Goal: Information Seeking & Learning: Learn about a topic

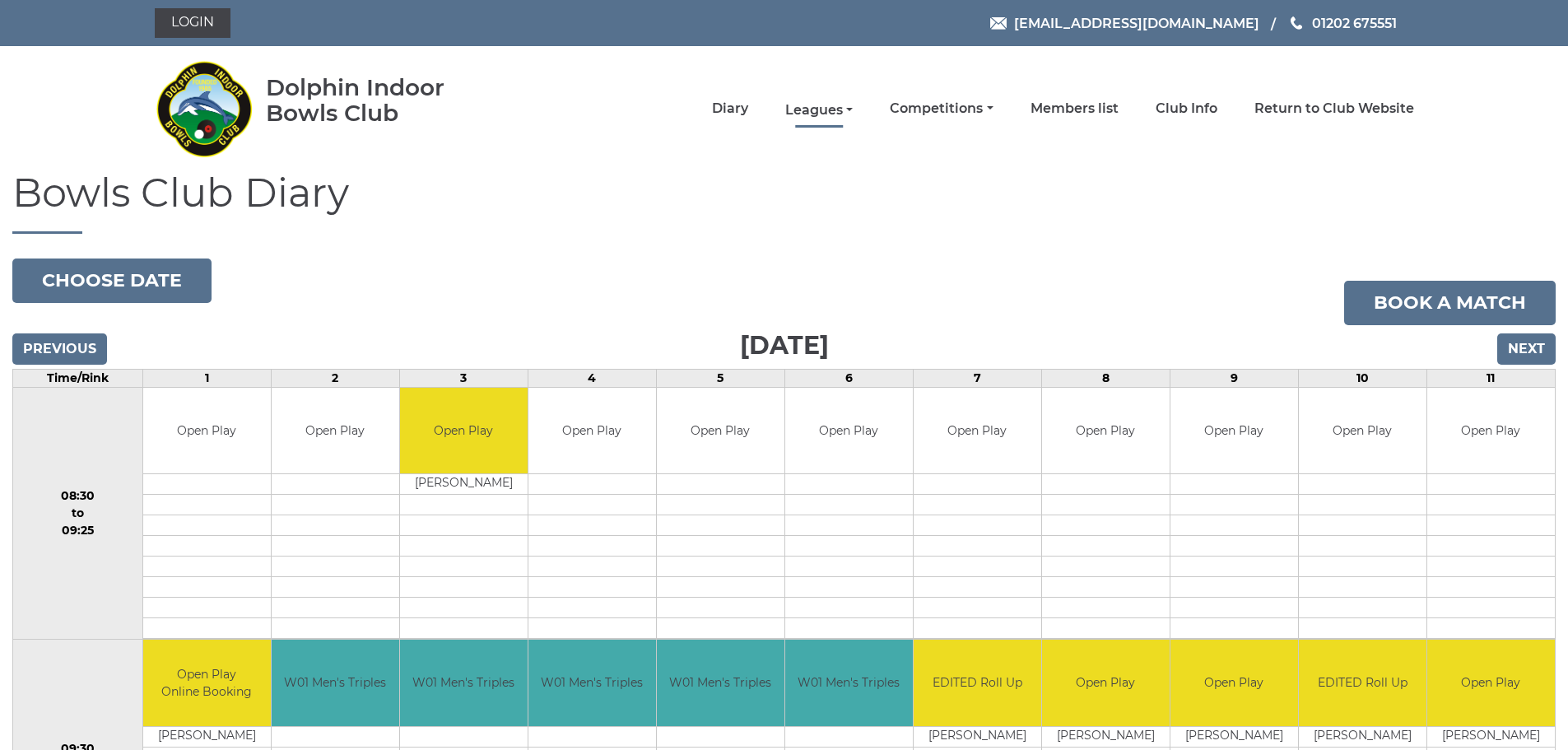
click at [813, 113] on link "Leagues" at bounding box center [819, 110] width 67 height 18
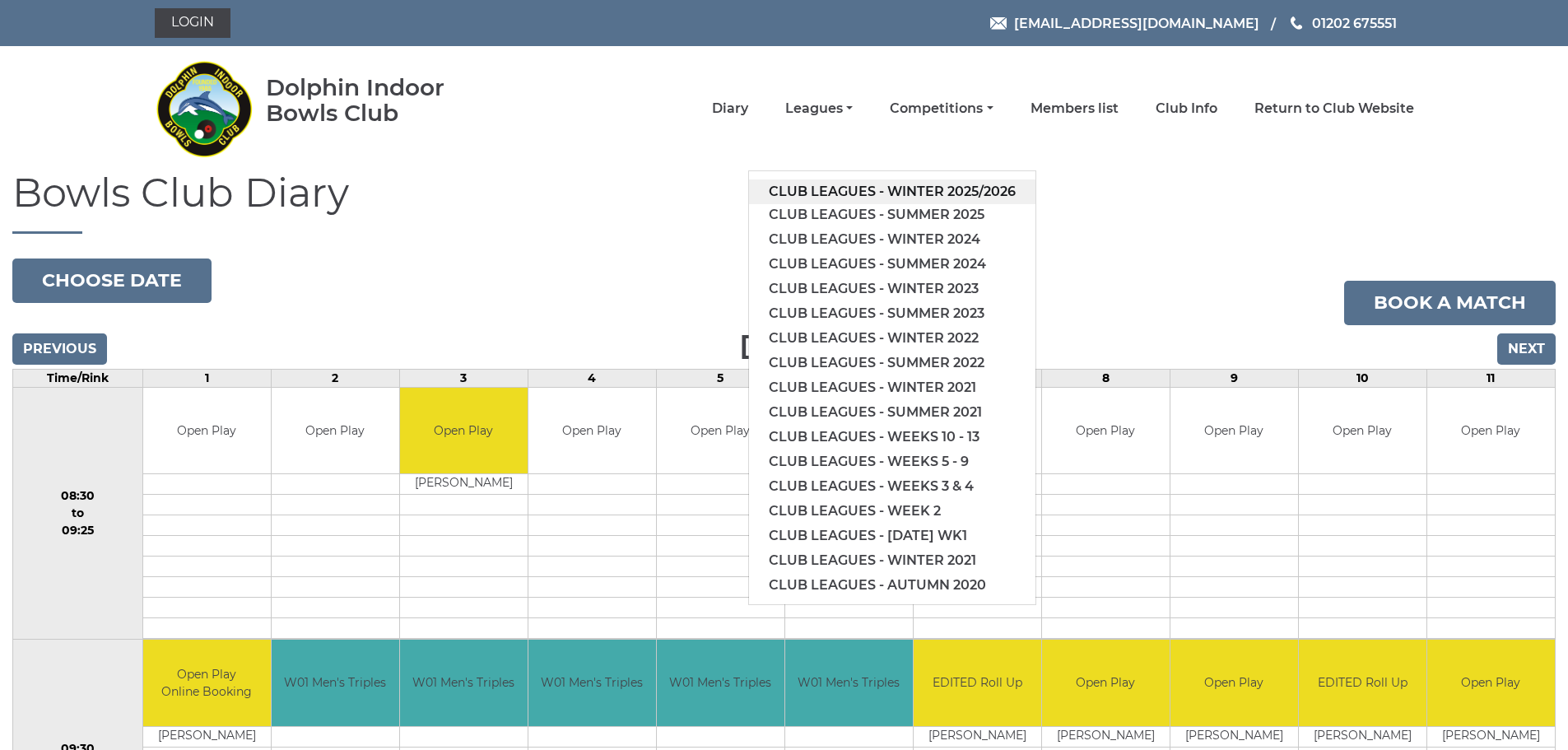
click at [837, 186] on link "Club leagues - Winter 2025/2026" at bounding box center [892, 192] width 286 height 25
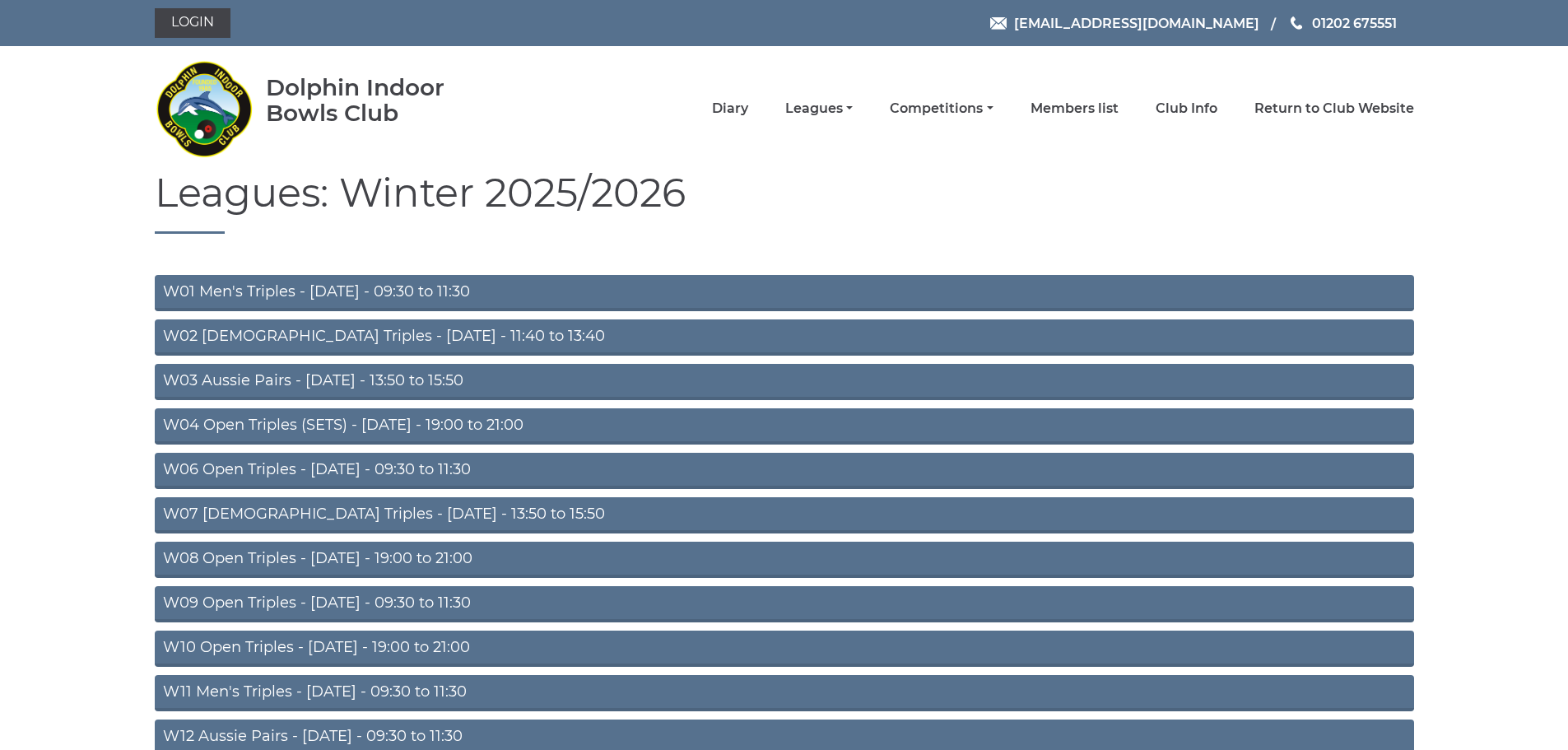
click at [499, 295] on link "W01 Men's Triples - [DATE] - 09:30 to 11:30" at bounding box center [784, 292] width 1259 height 36
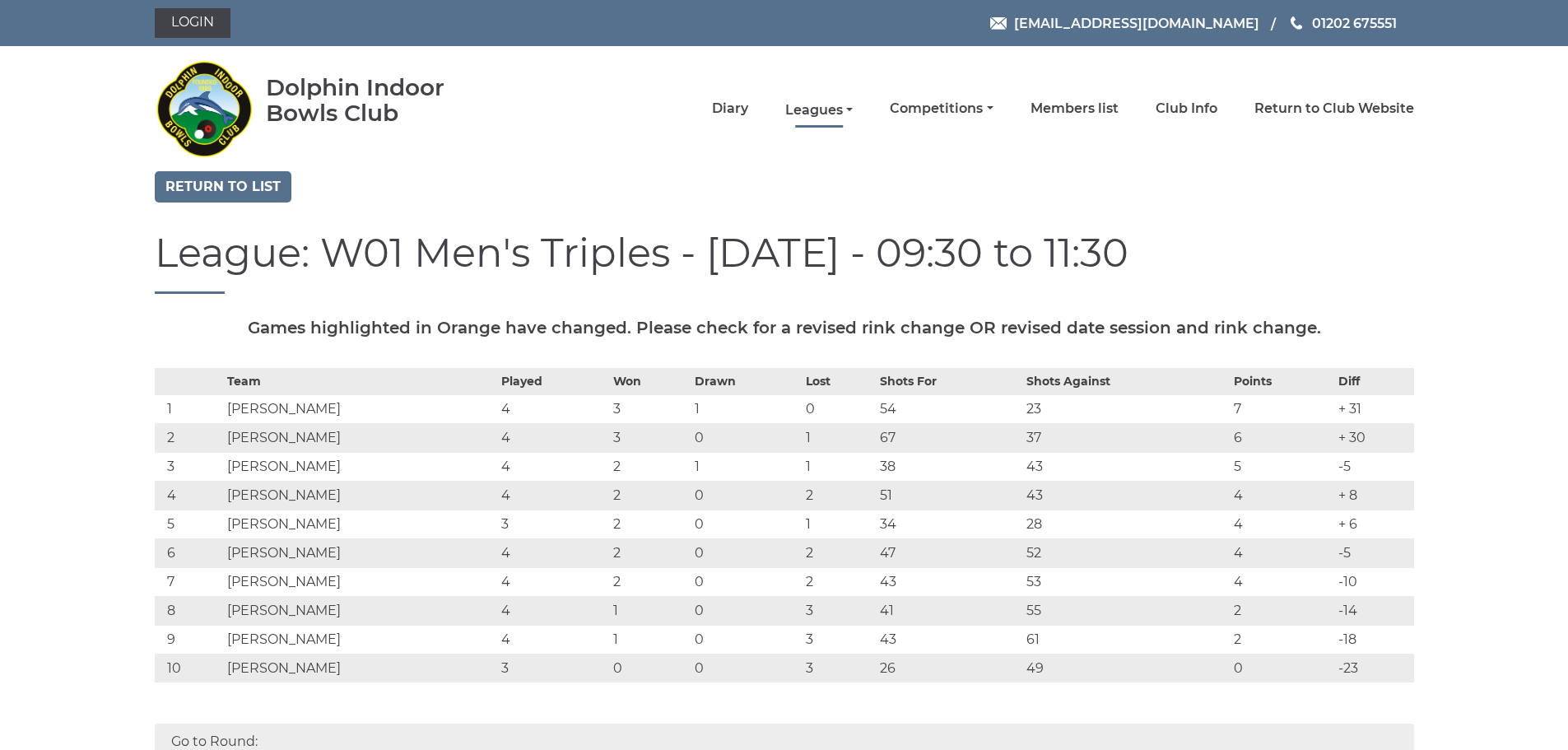
click at [842, 111] on link "Leagues" at bounding box center [819, 110] width 67 height 18
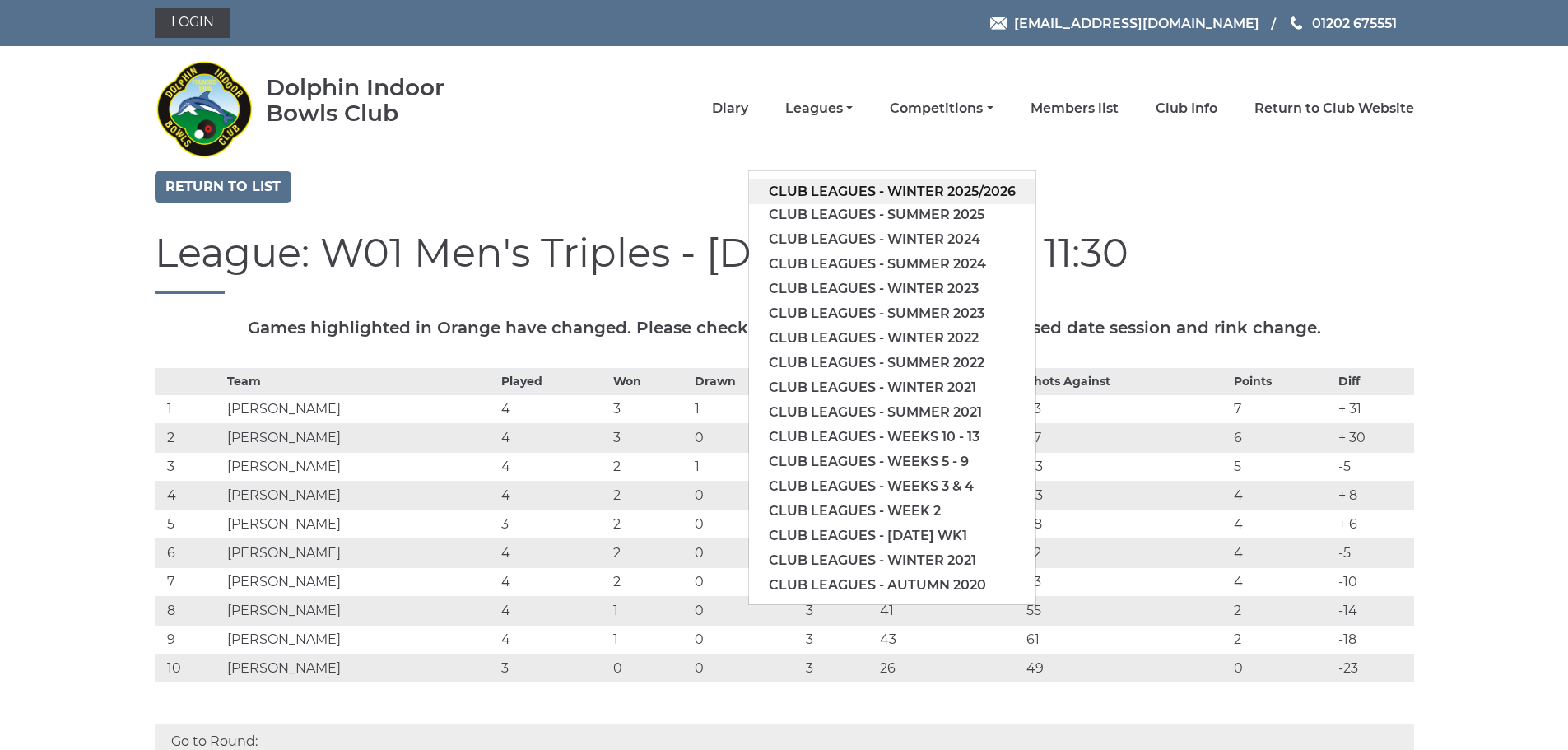
click at [910, 187] on link "Club leagues - Winter 2025/2026" at bounding box center [892, 192] width 286 height 25
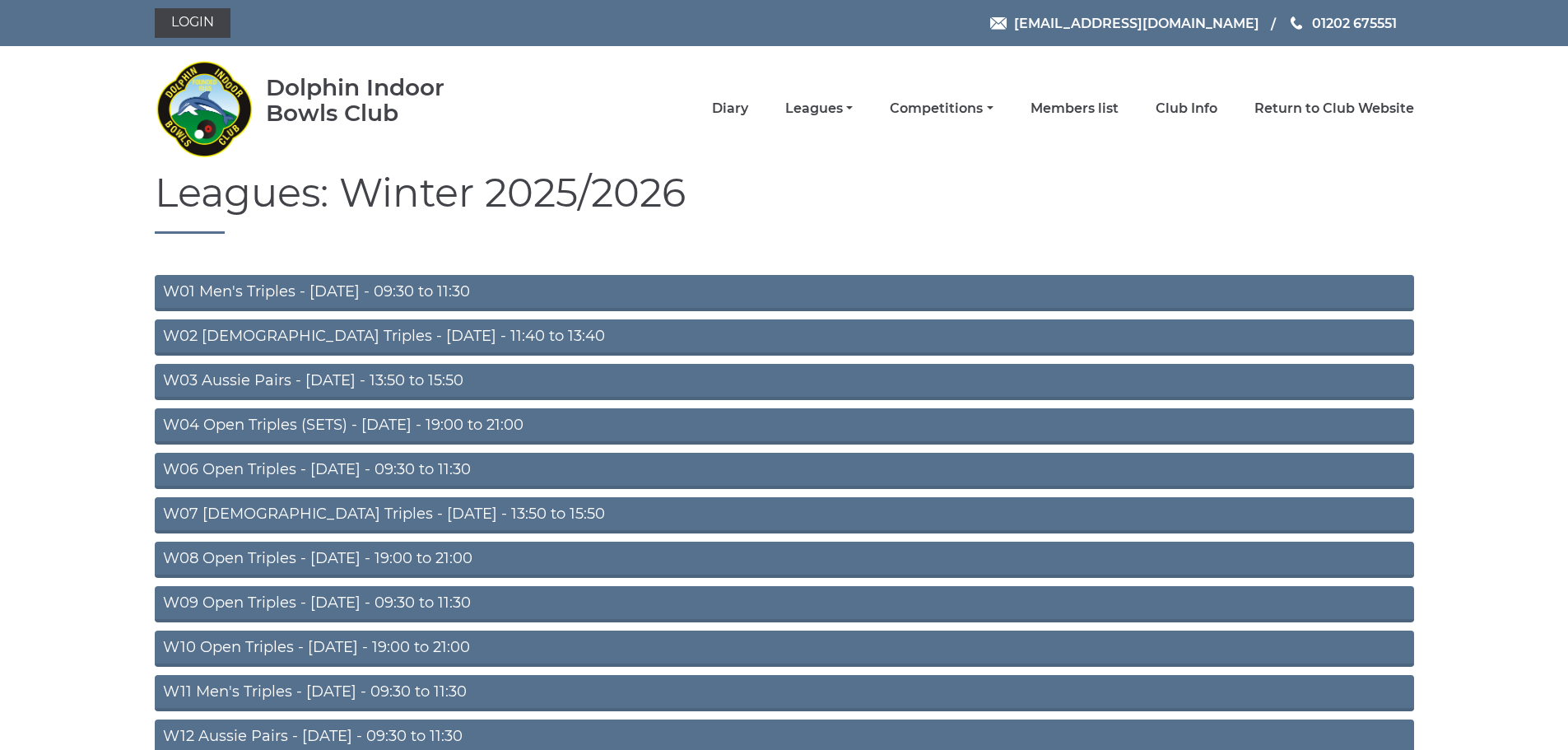
click at [451, 473] on link "W06 Open Triples - [DATE] - 09:30 to 11:30" at bounding box center [784, 470] width 1259 height 36
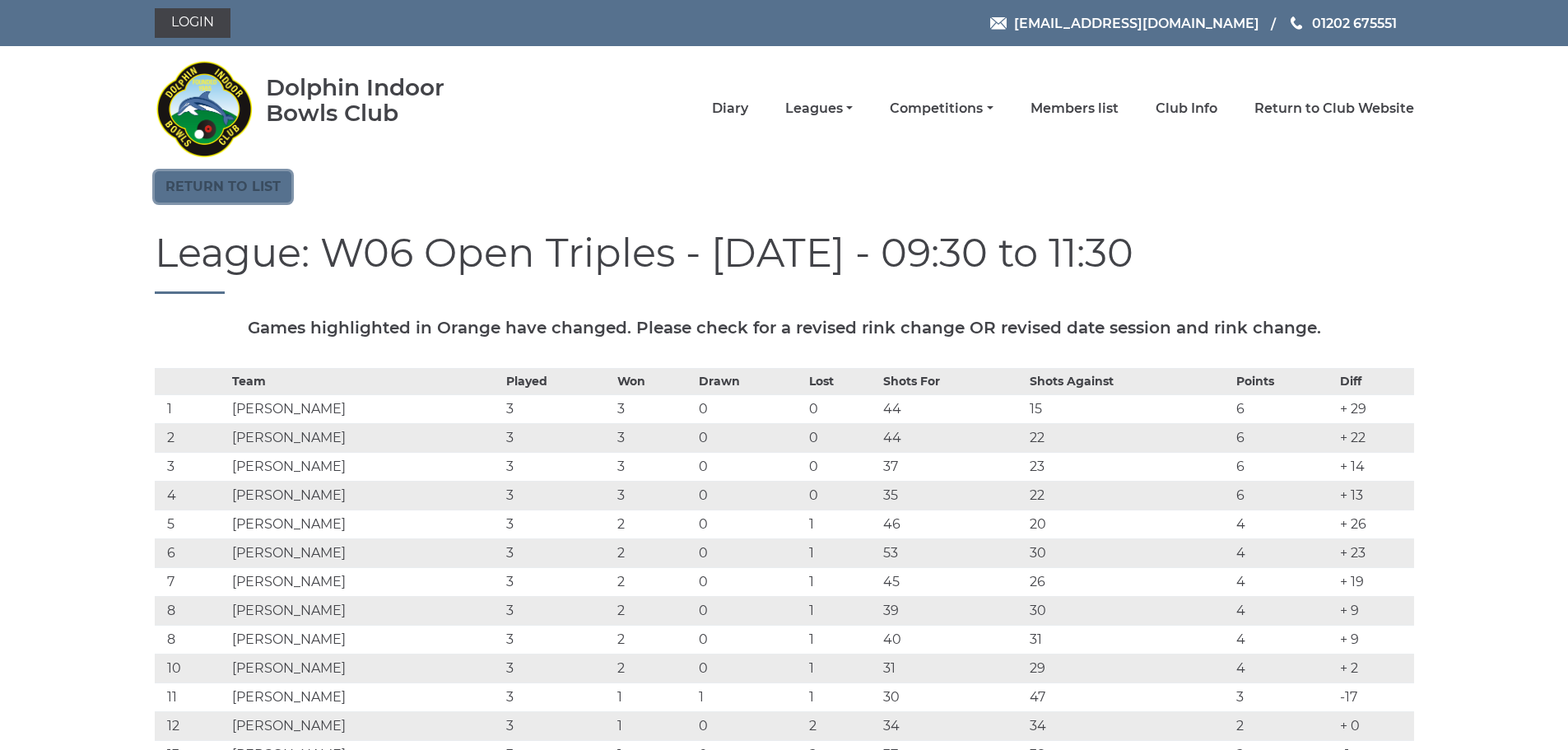
click at [219, 188] on link "Return to list" at bounding box center [223, 186] width 137 height 31
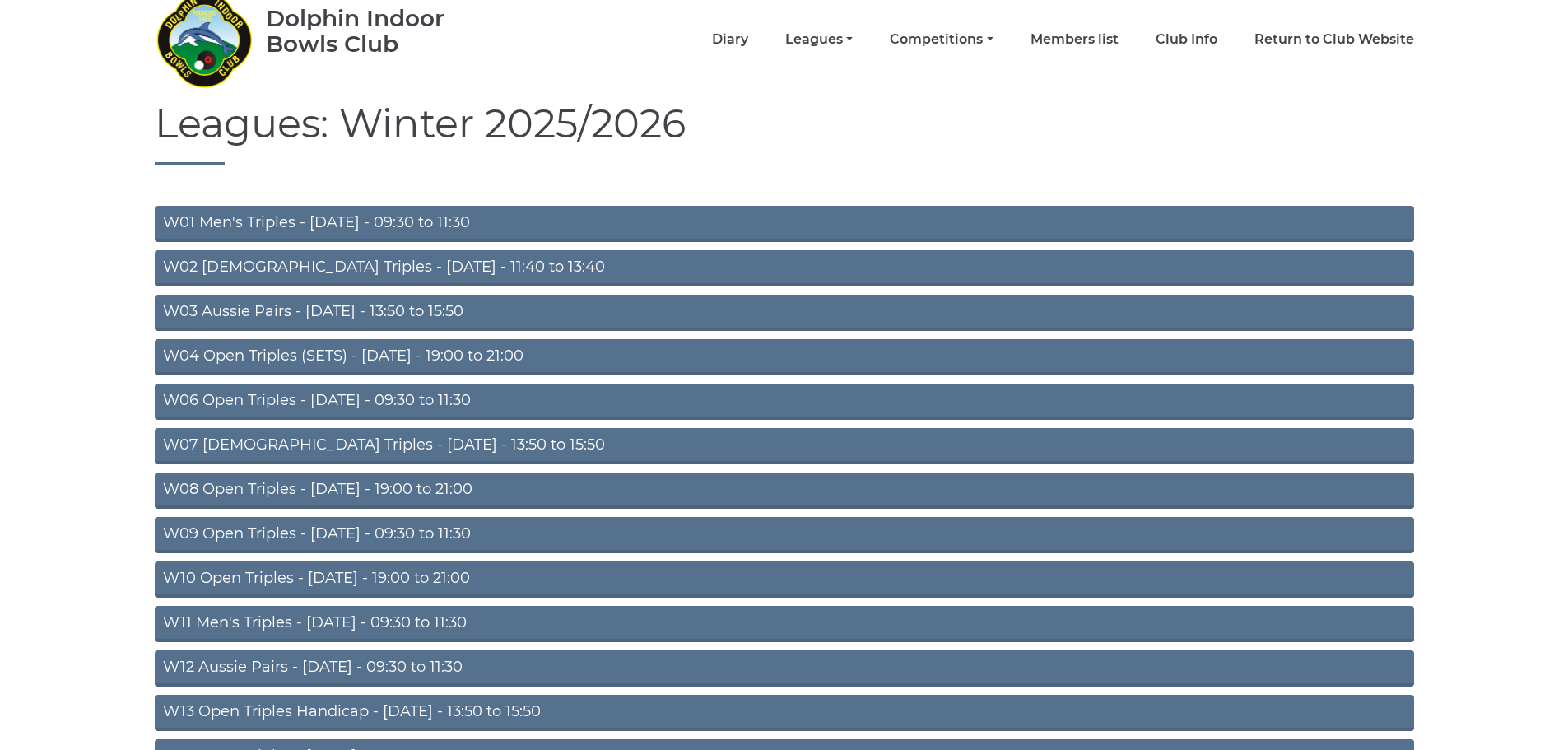
scroll to position [247, 0]
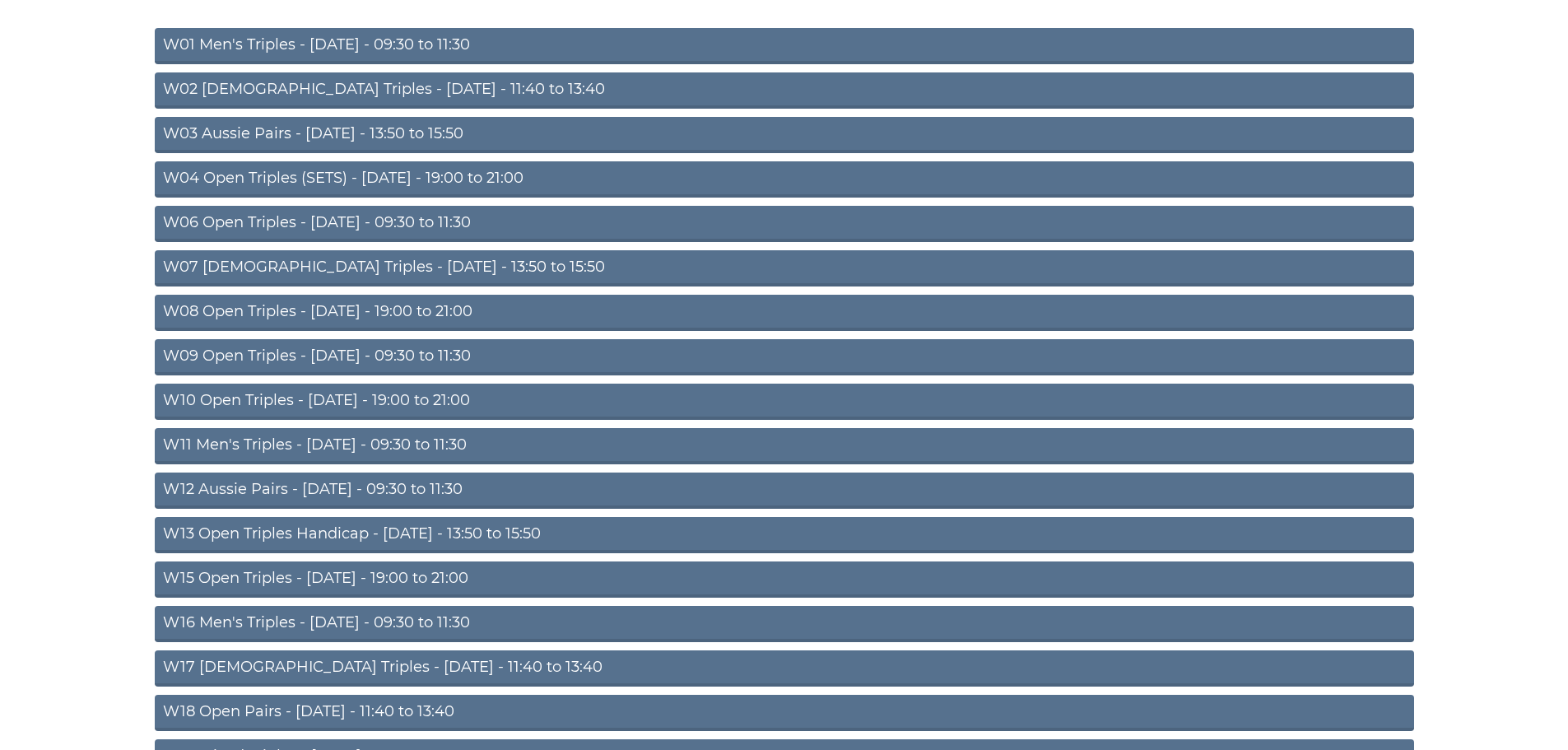
click at [453, 438] on link "W11 Men's Triples - Thursday - 09:30 to 11:30" at bounding box center [784, 445] width 1259 height 36
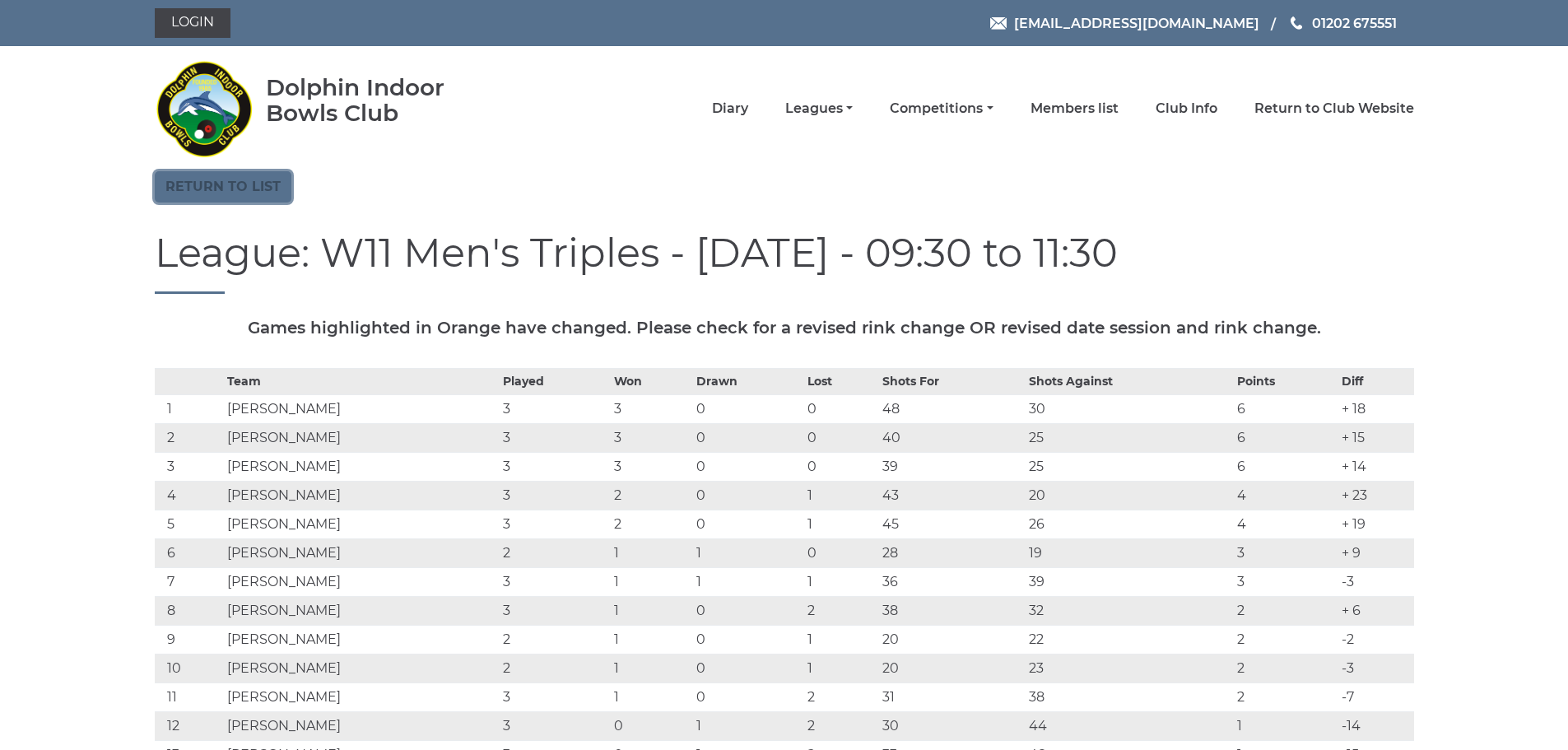
click at [231, 188] on link "Return to list" at bounding box center [223, 186] width 137 height 31
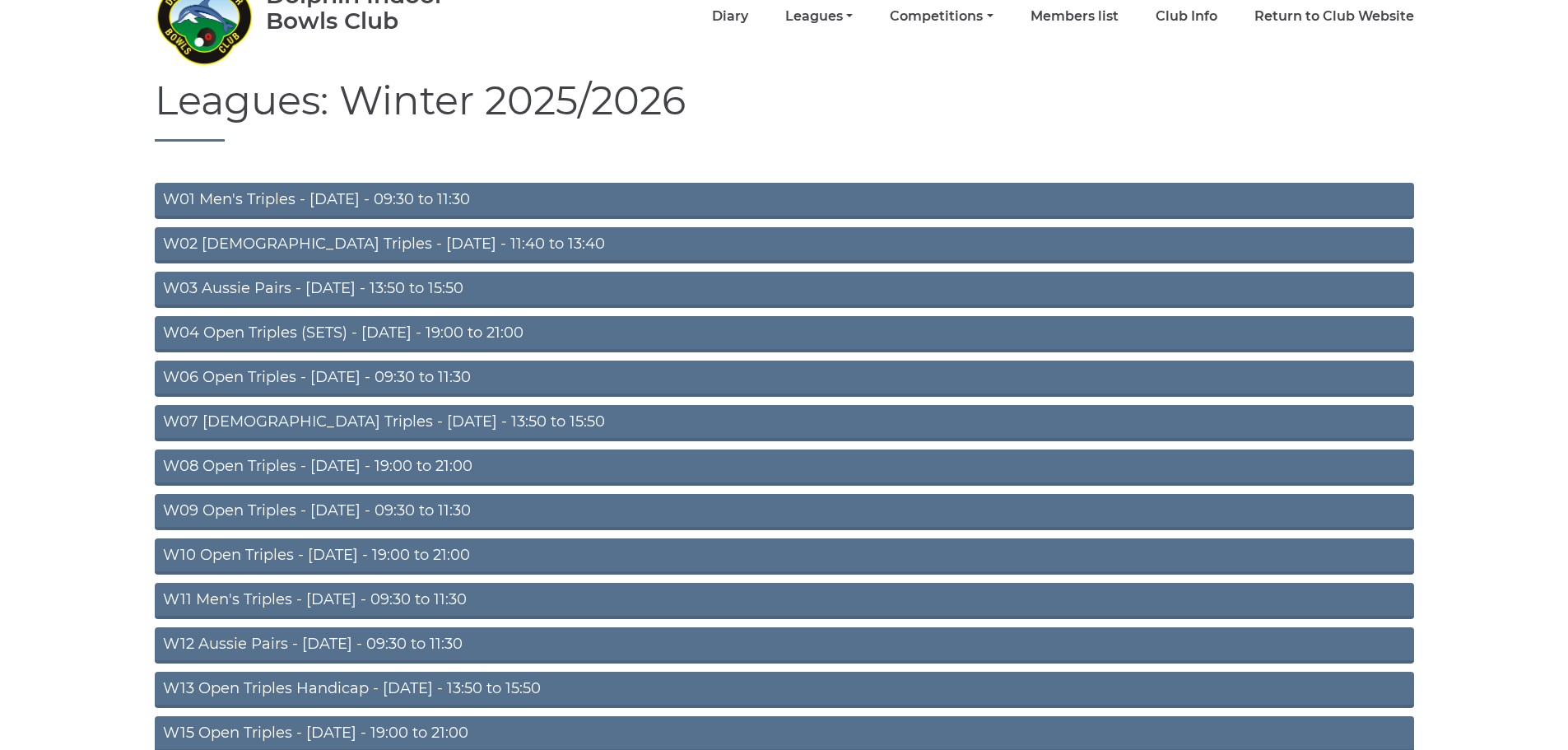
scroll to position [330, 0]
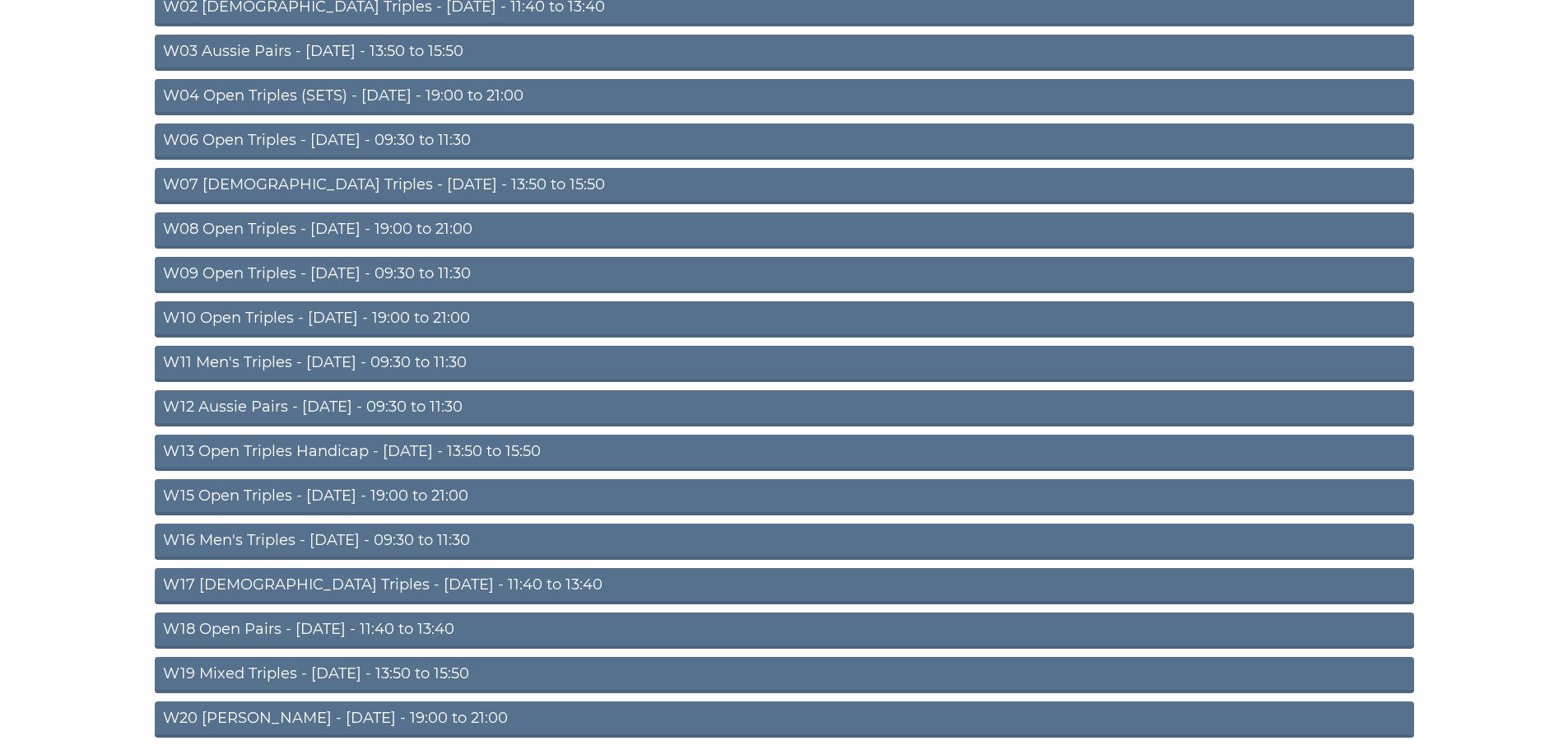
click at [358, 626] on link "W18 Open Pairs - Friday - 11:40 to 13:40" at bounding box center [784, 630] width 1259 height 36
